Goal: Task Accomplishment & Management: Use online tool/utility

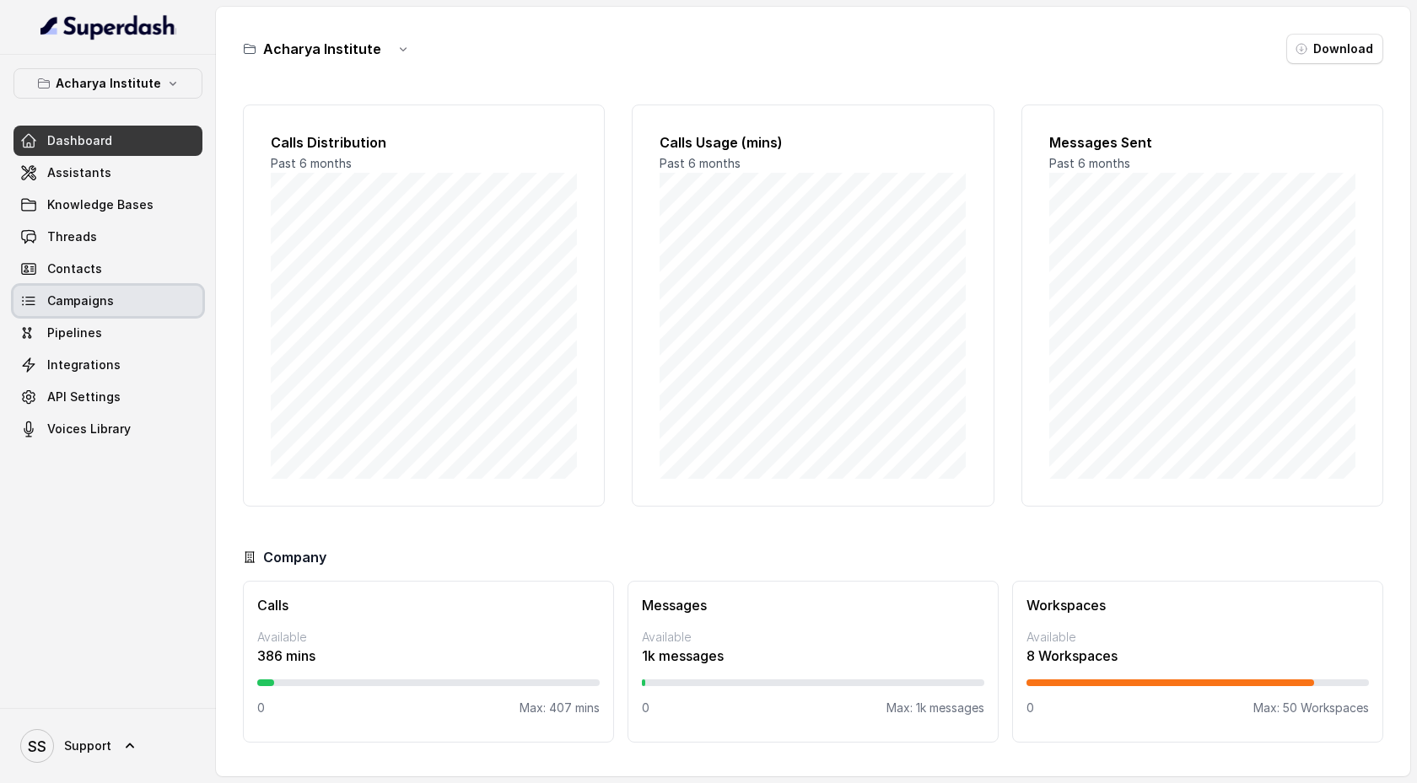
click at [143, 299] on link "Campaigns" at bounding box center [107, 301] width 189 height 30
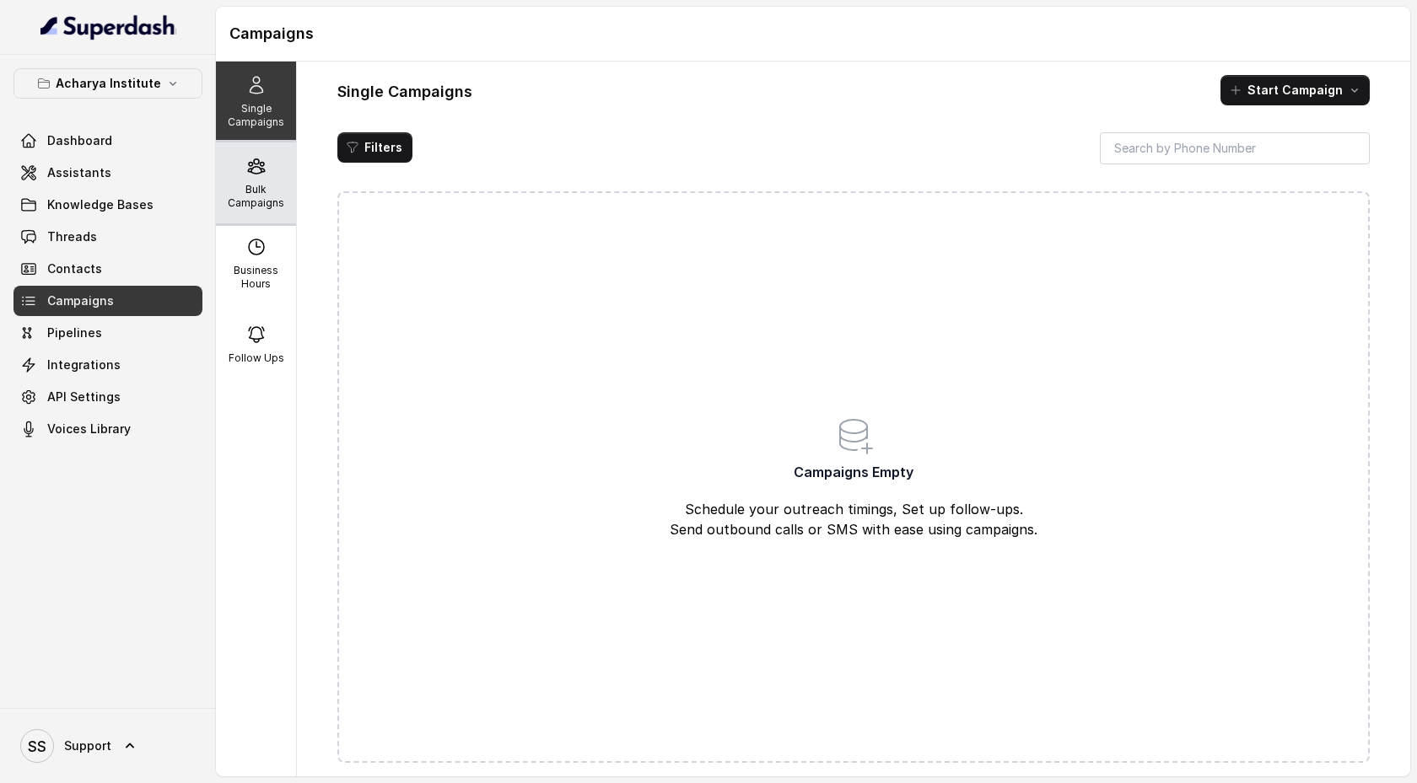
click at [275, 204] on p "Bulk Campaigns" at bounding box center [256, 196] width 67 height 27
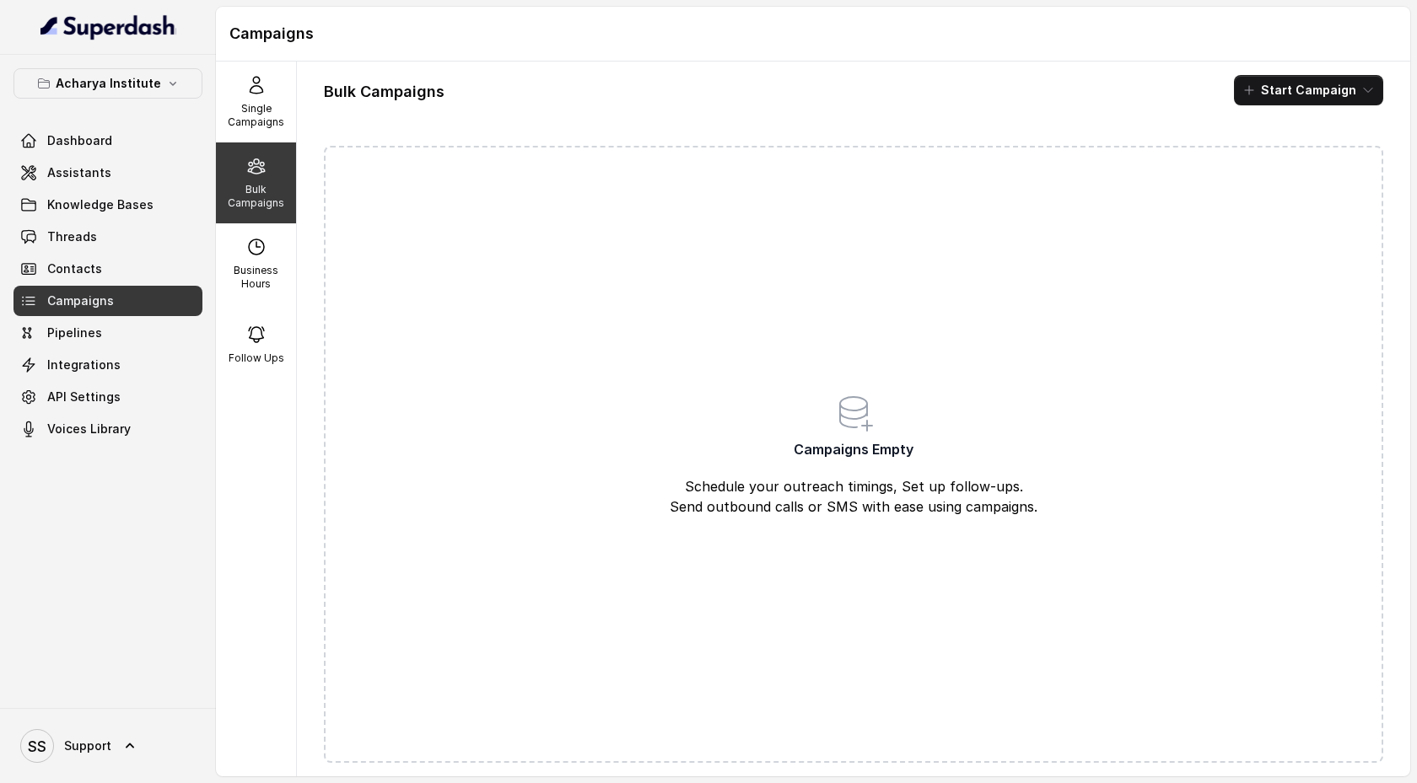
click at [1367, 72] on div "Bulk Campaigns Start Campaign Campaigns Empty Schedule your outreach timings, S…" at bounding box center [853, 419] width 1113 height 715
click at [1367, 83] on button "Start Campaign" at bounding box center [1308, 90] width 149 height 30
click at [1314, 152] on div "Call" at bounding box center [1286, 156] width 82 height 17
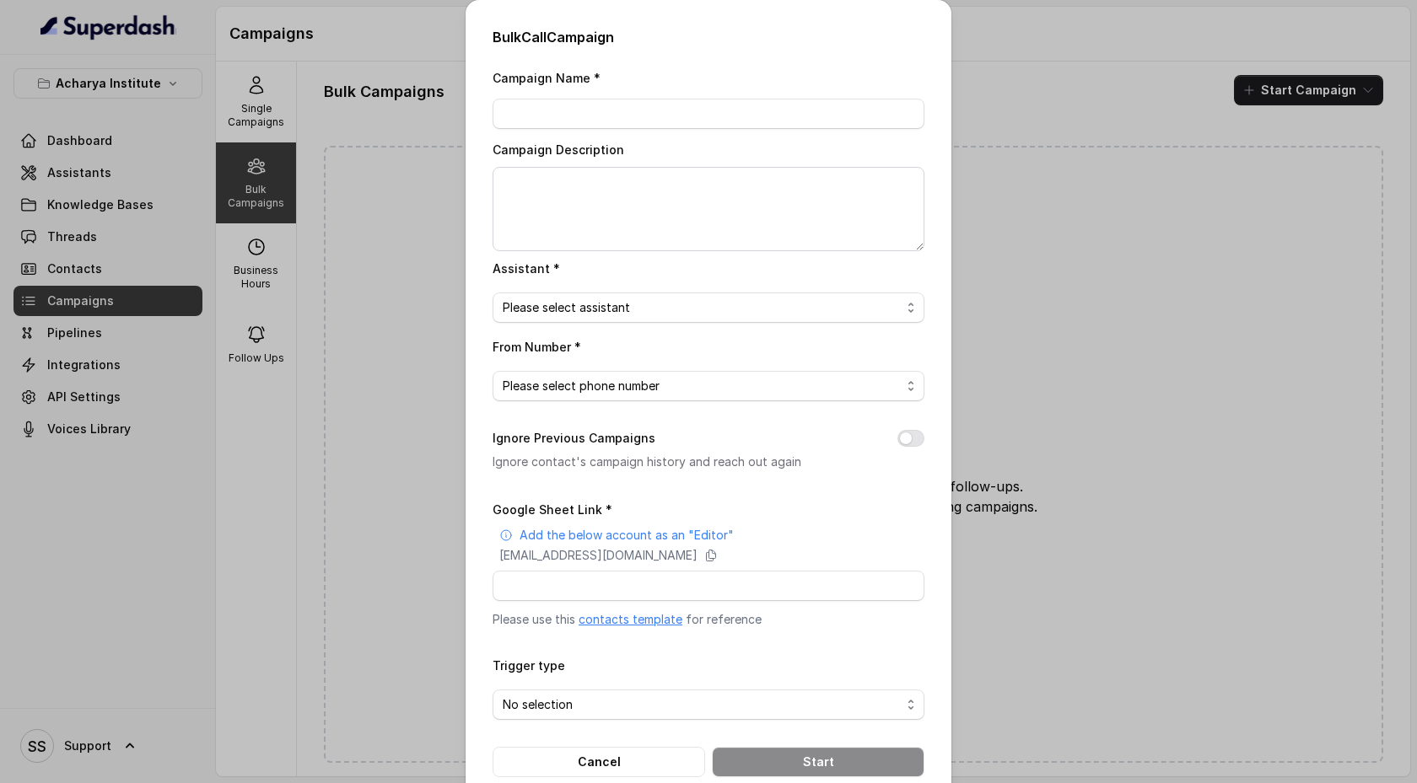
scroll to position [32, 0]
